Goal: Information Seeking & Learning: Check status

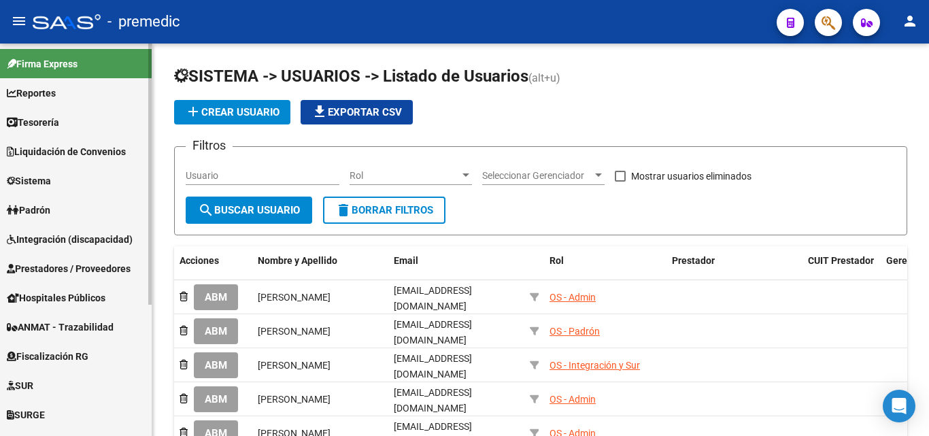
scroll to position [68, 0]
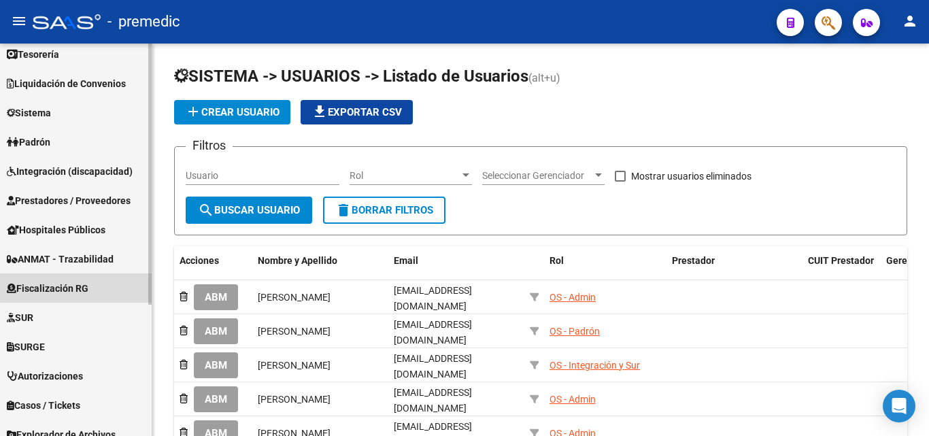
click at [84, 283] on span "Fiscalización RG" at bounding box center [48, 288] width 82 height 15
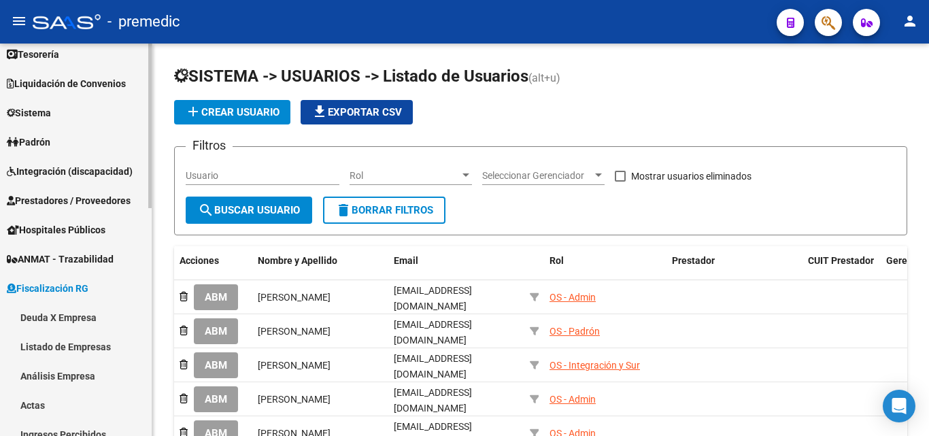
click at [73, 312] on link "Deuda X Empresa" at bounding box center [76, 317] width 152 height 29
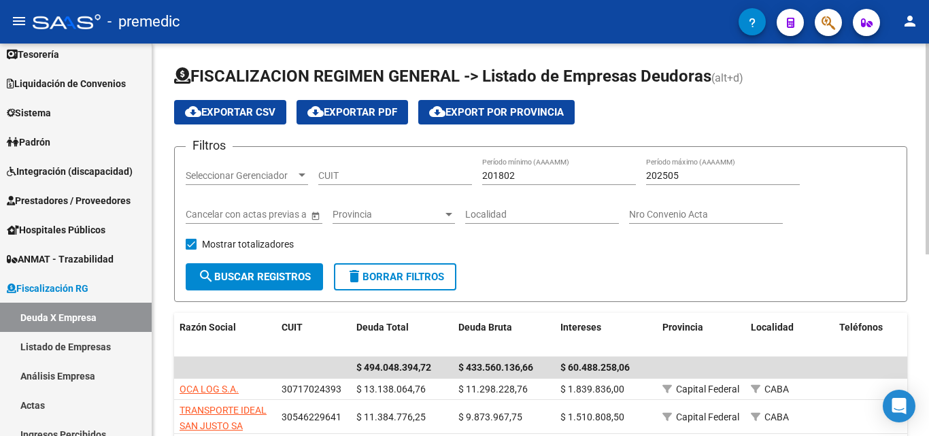
click at [350, 181] on input "CUIT" at bounding box center [395, 176] width 154 height 12
paste input "33-70775105-9"
type input "33-70775105-9"
click at [220, 272] on span "search Buscar Registros" at bounding box center [254, 277] width 113 height 12
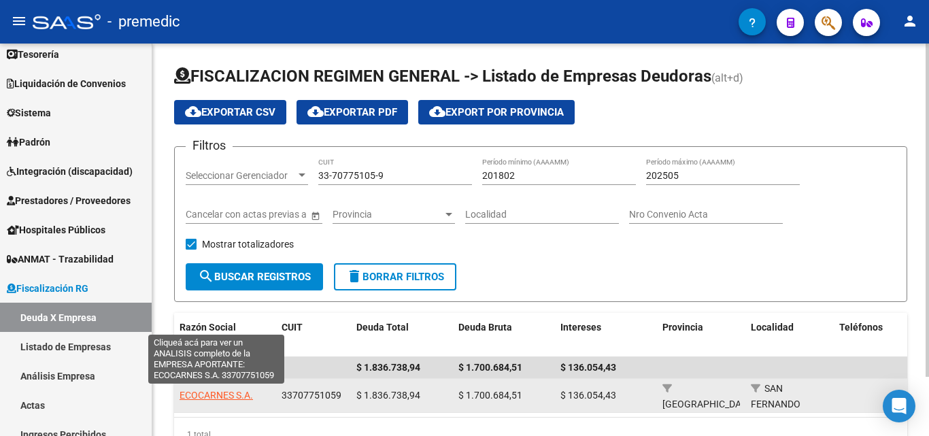
click at [224, 395] on span "ECOCARNES S.A." at bounding box center [216, 395] width 73 height 11
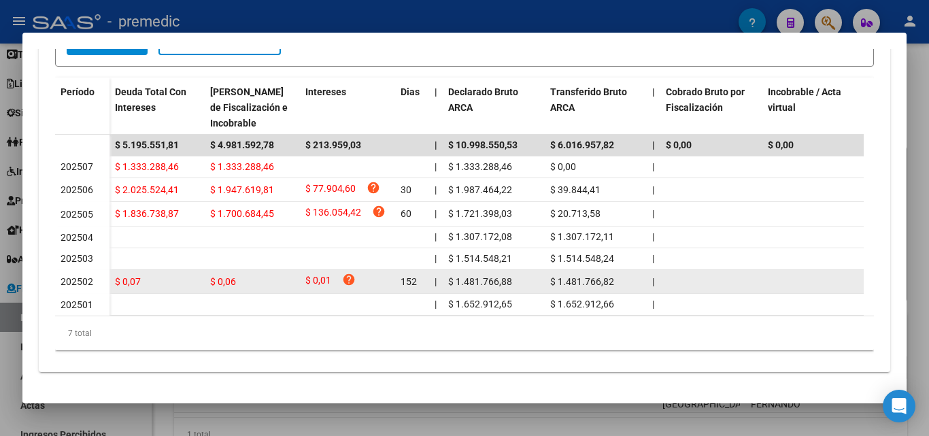
scroll to position [340, 0]
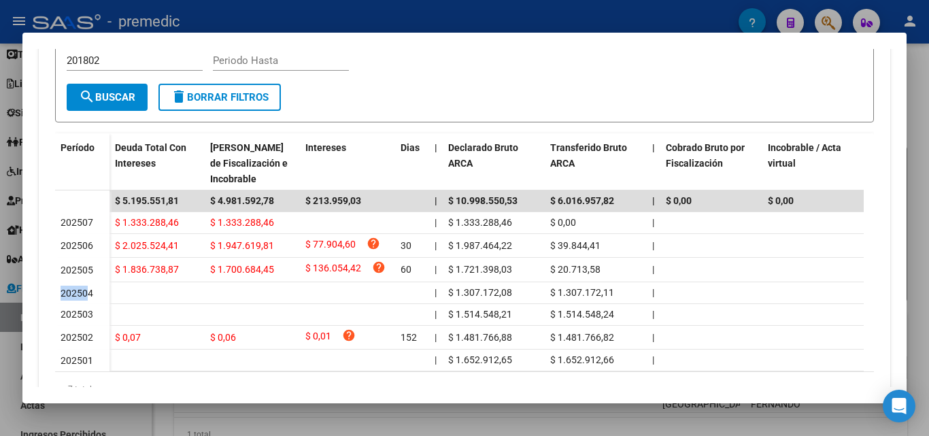
drag, startPoint x: 90, startPoint y: 295, endPoint x: 54, endPoint y: 294, distance: 35.4
click at [54, 294] on div "Devengado Percibido Devengado x CUIL DDJJ Transferencias Relaciones Laborales c…" at bounding box center [465, 176] width 852 height 504
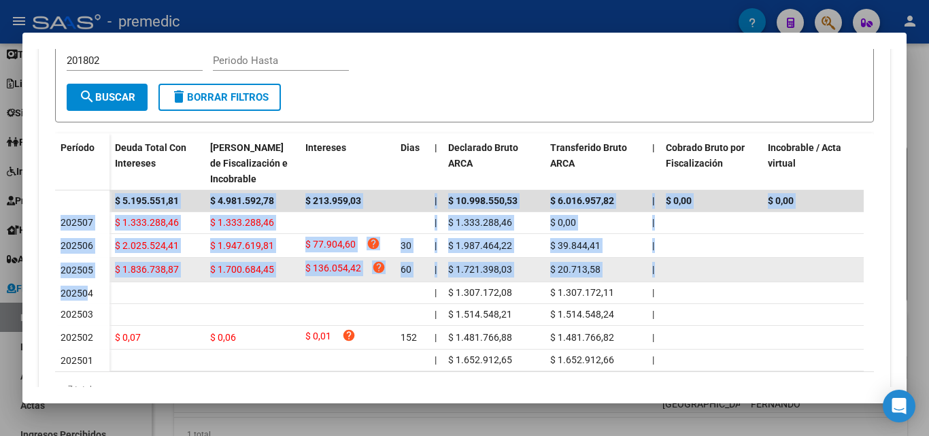
click at [56, 264] on datatable-body-cell "202505" at bounding box center [82, 270] width 54 height 24
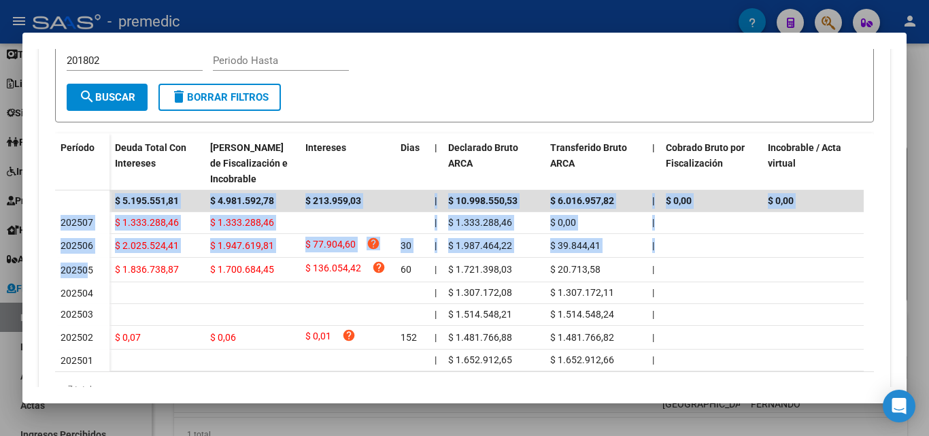
drag, startPoint x: 86, startPoint y: 271, endPoint x: 37, endPoint y: 217, distance: 72.7
click at [37, 217] on mat-dialog-content "Análisis Empresa Aportante - CUIT: 33707751059 Crear Acta ARCA Impuestos ARCA P…" at bounding box center [464, 218] width 884 height 338
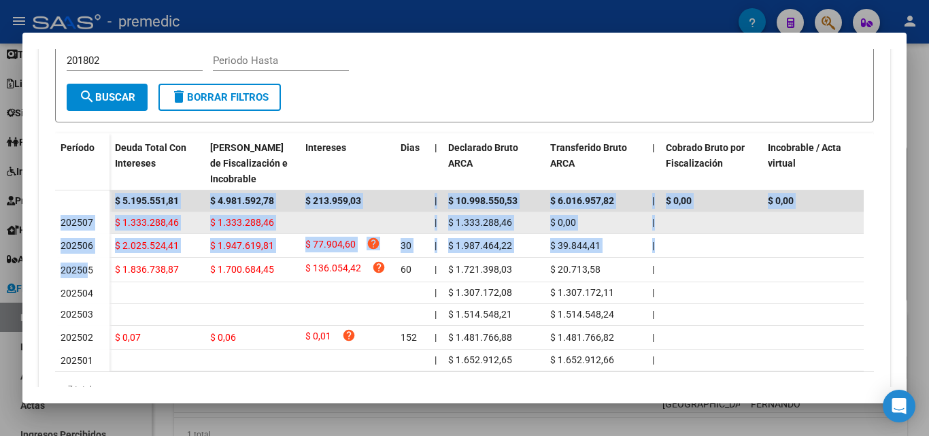
click at [66, 222] on span "202507" at bounding box center [77, 222] width 33 height 11
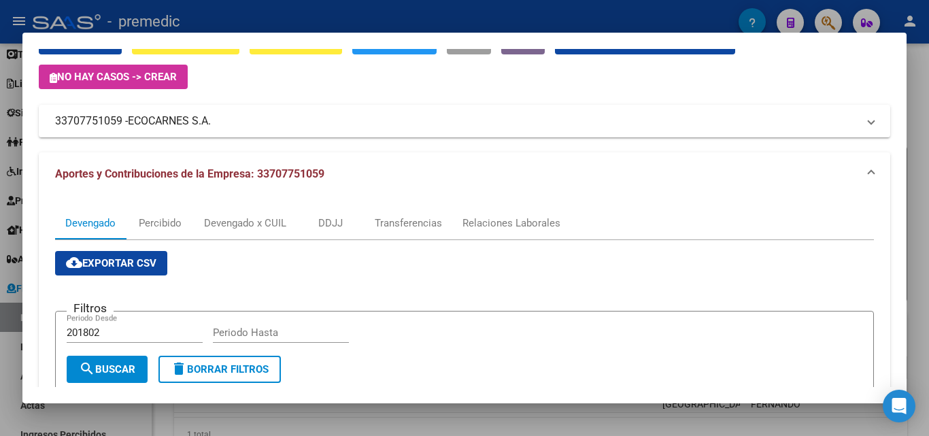
scroll to position [0, 0]
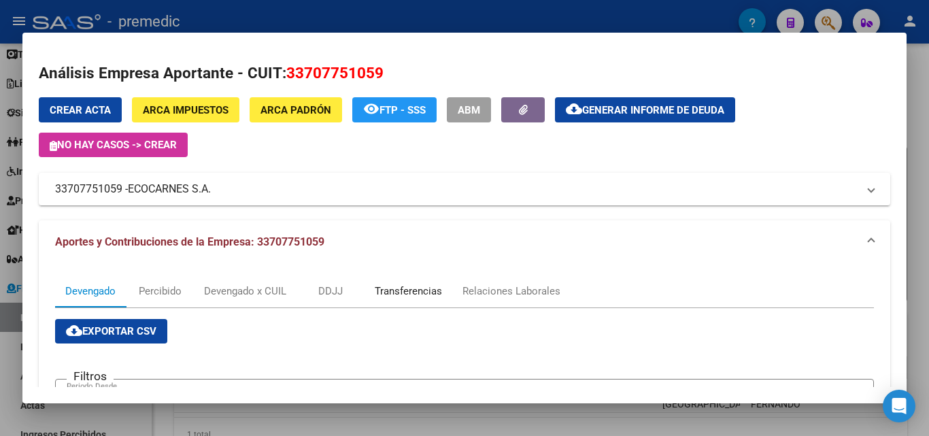
click at [428, 291] on div "Transferencias" at bounding box center [408, 291] width 67 height 15
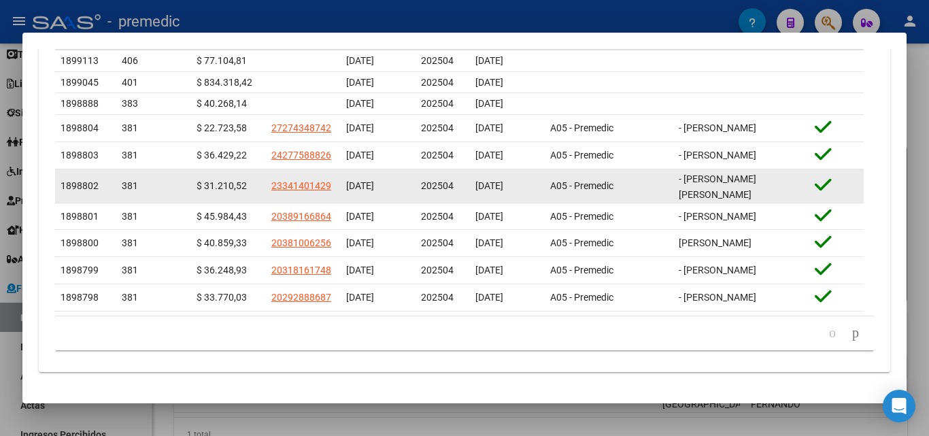
scroll to position [3, 0]
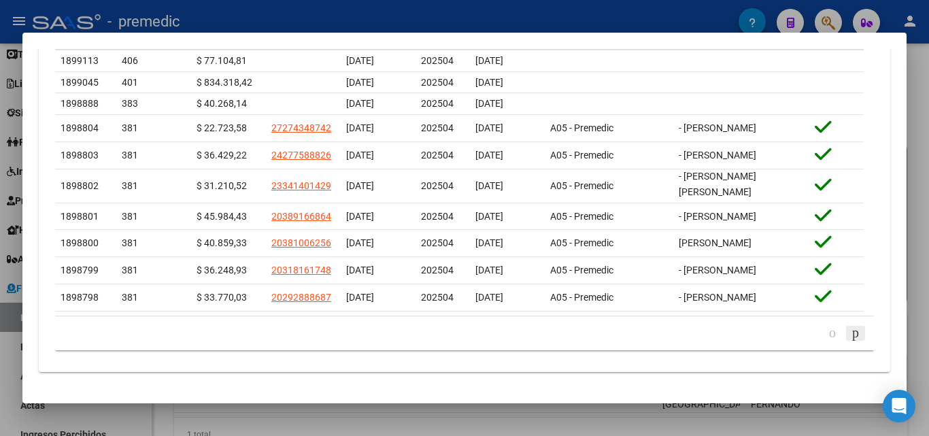
click at [850, 336] on icon "go to next page" at bounding box center [855, 332] width 11 height 16
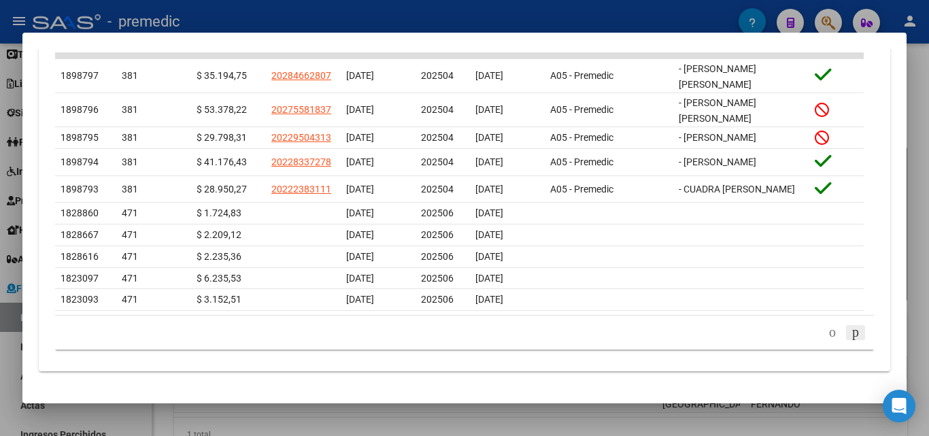
scroll to position [541, 0]
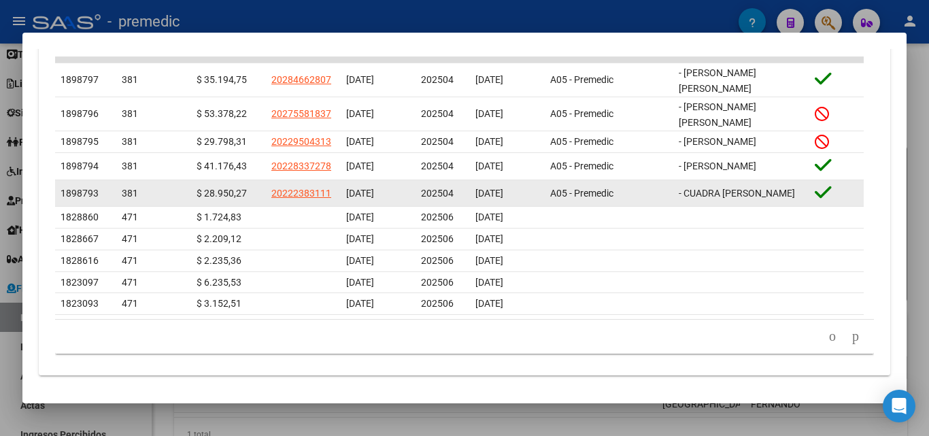
click at [715, 188] on span "- CUADRA [PERSON_NAME]" at bounding box center [737, 193] width 116 height 11
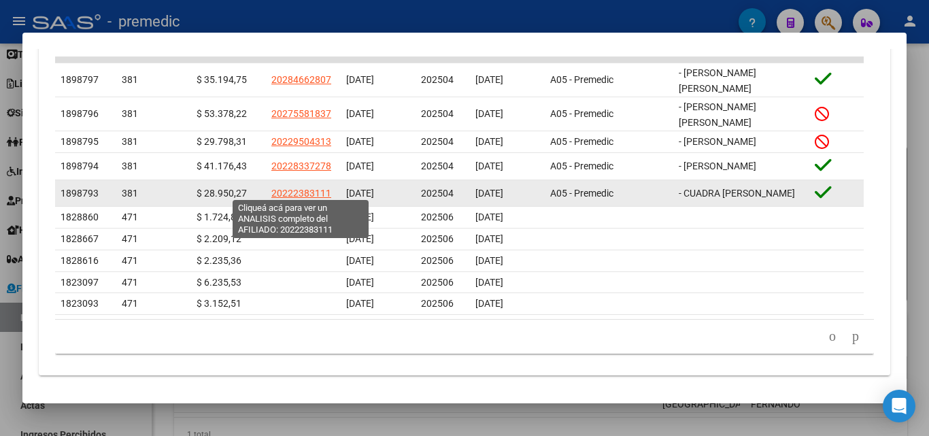
click at [309, 190] on span "20222383111" at bounding box center [301, 193] width 60 height 11
type textarea "20222383111"
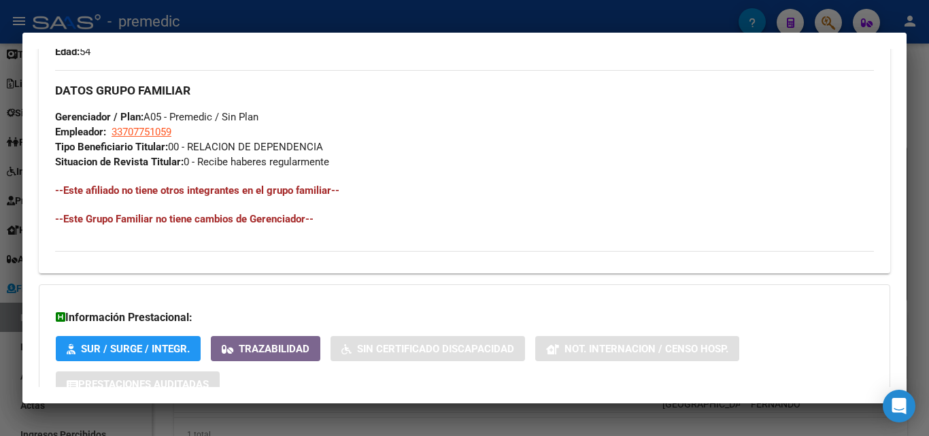
scroll to position [730, 0]
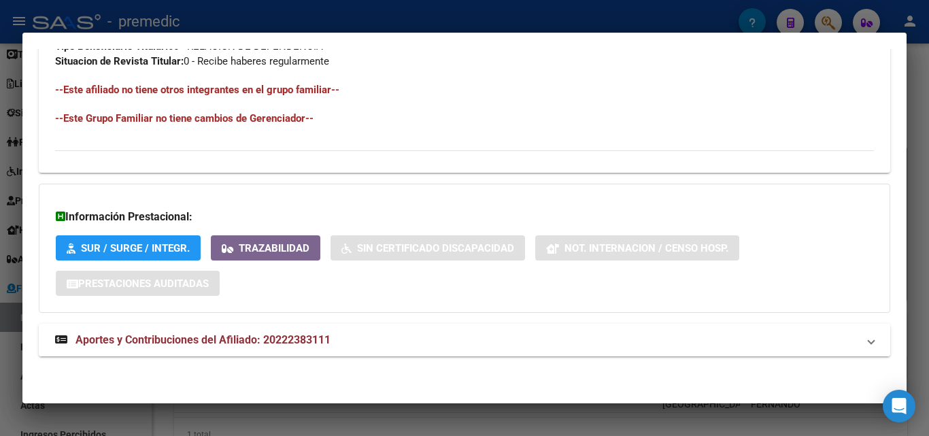
click at [222, 332] on strong "Aportes y Contribuciones del Afiliado: 20222383111" at bounding box center [192, 340] width 275 height 16
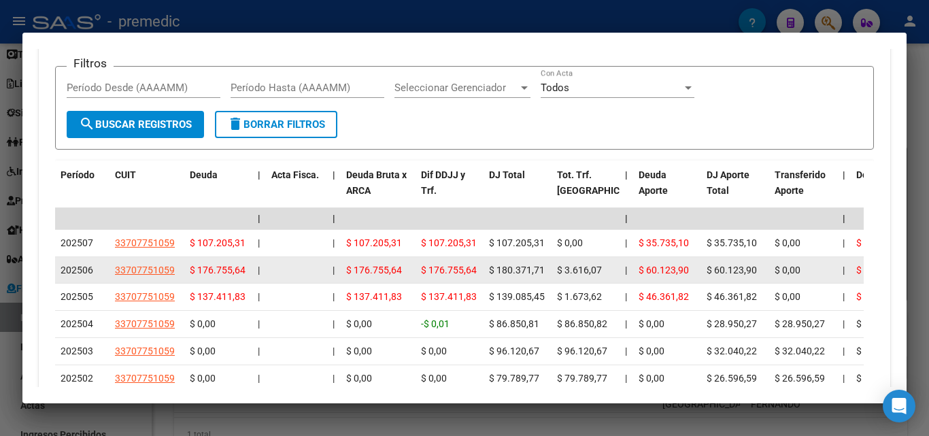
scroll to position [1239, 0]
